Goal: Task Accomplishment & Management: Manage account settings

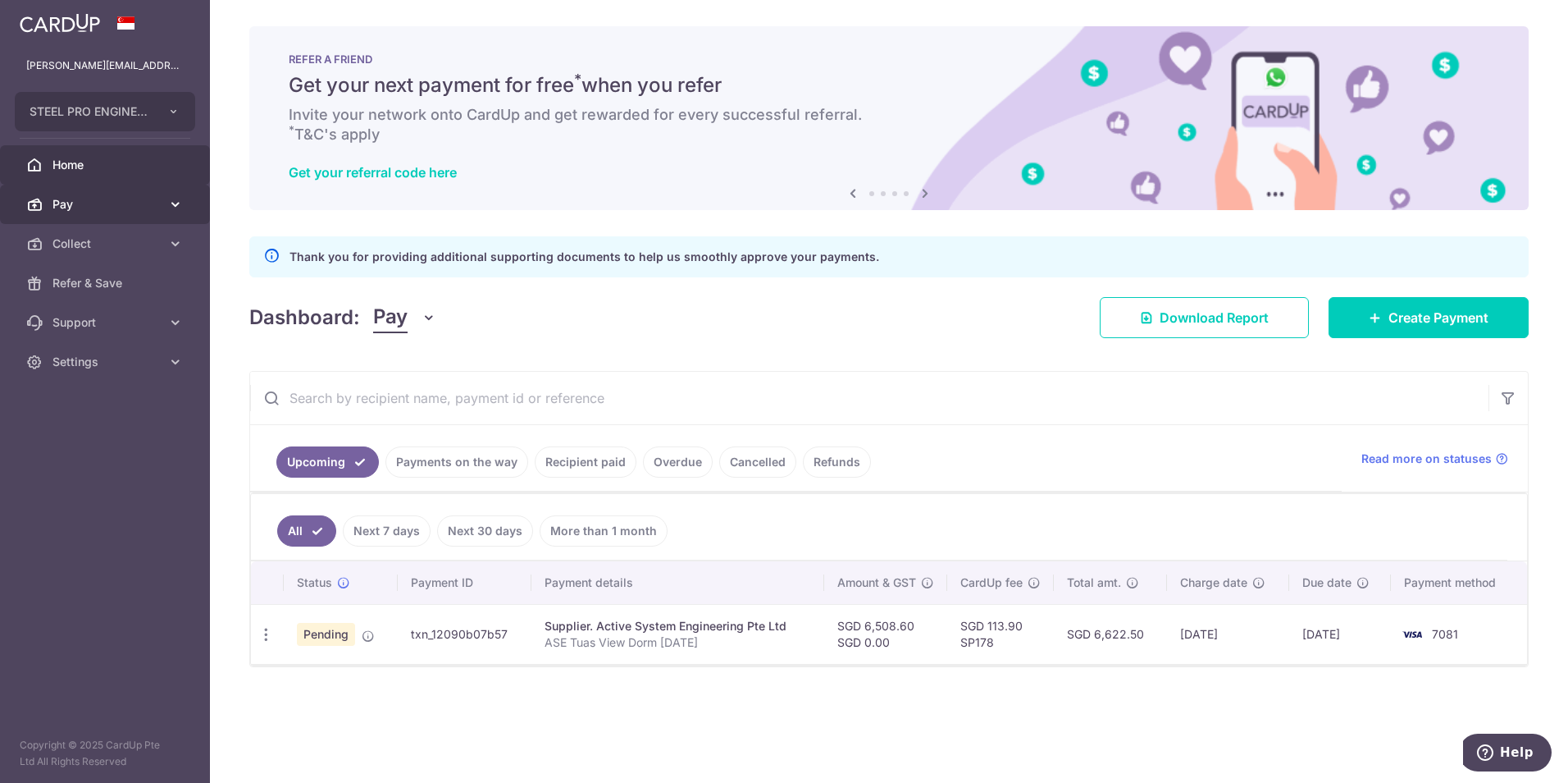
click at [66, 201] on span "Pay" at bounding box center [106, 204] width 108 height 16
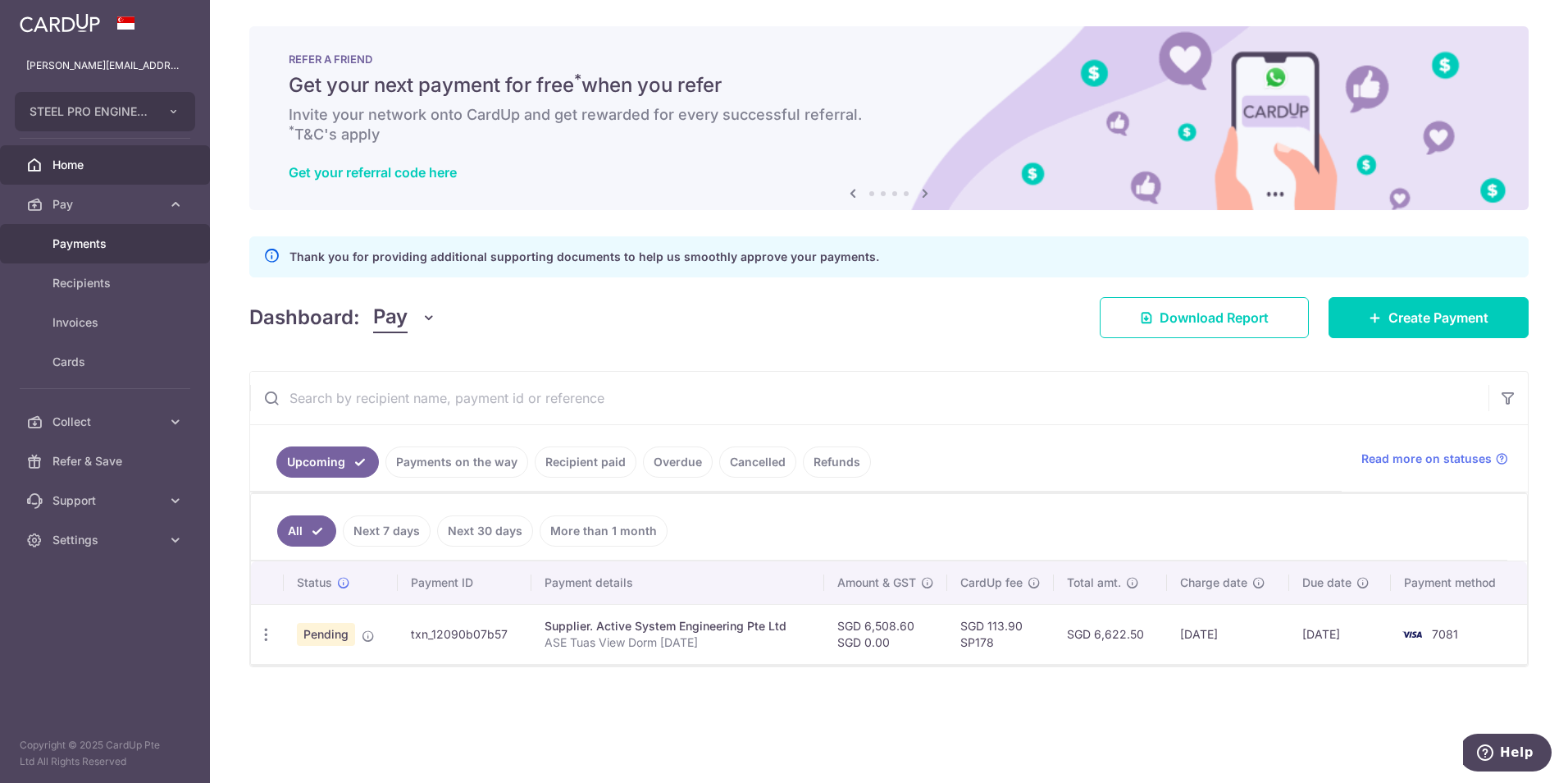
click at [118, 249] on span "Payments" at bounding box center [106, 243] width 108 height 16
